Goal: Find specific page/section: Find specific page/section

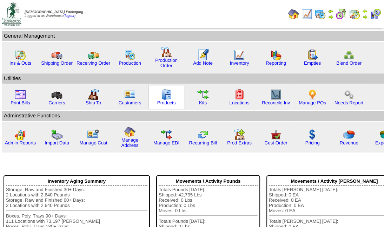
click at [164, 89] on img at bounding box center [166, 94] width 11 height 11
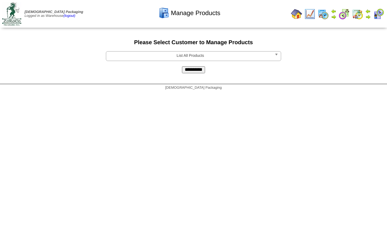
click at [276, 56] on b at bounding box center [278, 56] width 6 height 9
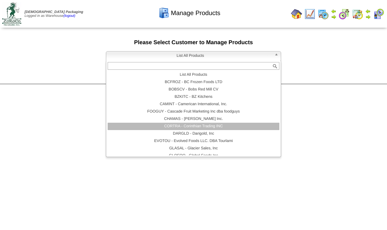
scroll to position [23, 0]
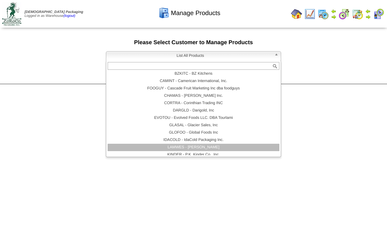
click at [232, 147] on li "LAMWES - [PERSON_NAME]" at bounding box center [194, 147] width 172 height 7
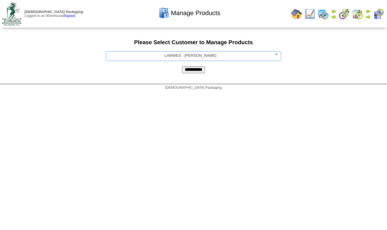
click at [198, 69] on input "**********" at bounding box center [193, 69] width 23 height 7
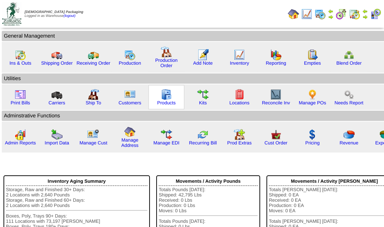
click at [163, 95] on img at bounding box center [166, 94] width 11 height 11
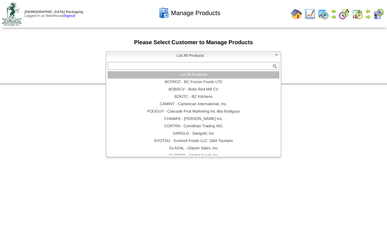
click at [277, 58] on b at bounding box center [278, 56] width 6 height 9
click at [221, 76] on li "List All Products" at bounding box center [194, 74] width 172 height 7
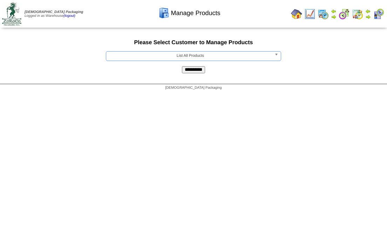
click at [204, 69] on input "**********" at bounding box center [193, 69] width 23 height 7
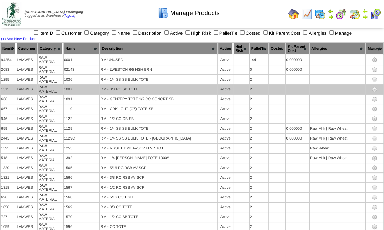
scroll to position [2872, 0]
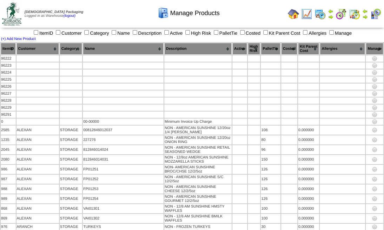
scroll to position [29953, 0]
